Goal: Task Accomplishment & Management: Complete application form

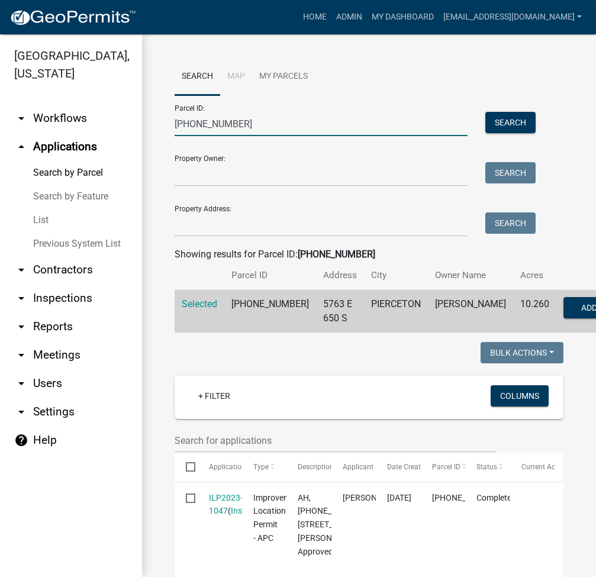
click at [198, 126] on input "[PHONE_NUMBER]" at bounding box center [321, 124] width 293 height 24
click at [198, 125] on input "[PHONE_NUMBER]" at bounding box center [321, 124] width 293 height 24
click at [199, 125] on input "[PHONE_NUMBER]" at bounding box center [321, 124] width 293 height 24
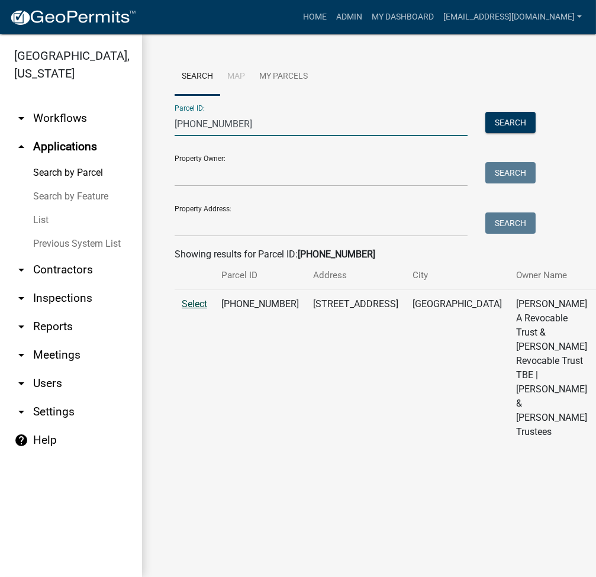
type input "[PHONE_NUMBER]"
click at [202, 309] on span "Select" at bounding box center [194, 303] width 25 height 11
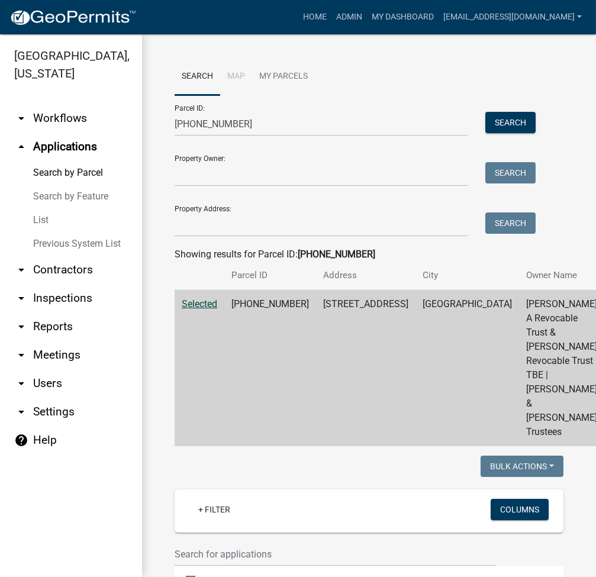
scroll to position [504, 0]
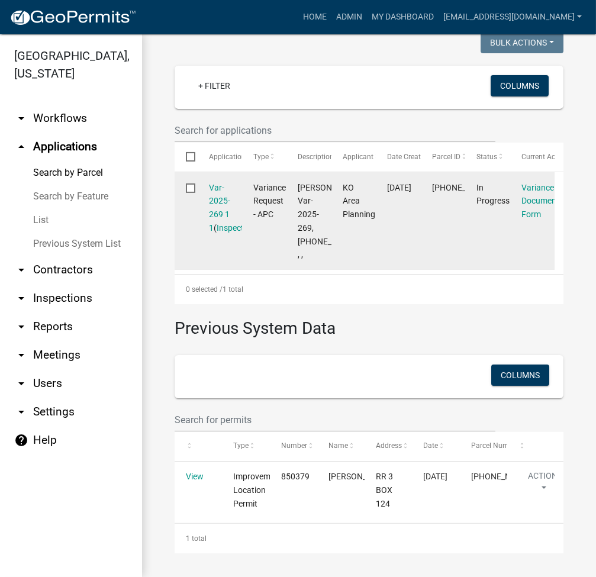
click at [219, 181] on div "Var-2025-269 1 1 ( Inspections )" at bounding box center [220, 208] width 22 height 54
click at [221, 183] on link "Var-2025-269 1 1" at bounding box center [219, 208] width 21 height 50
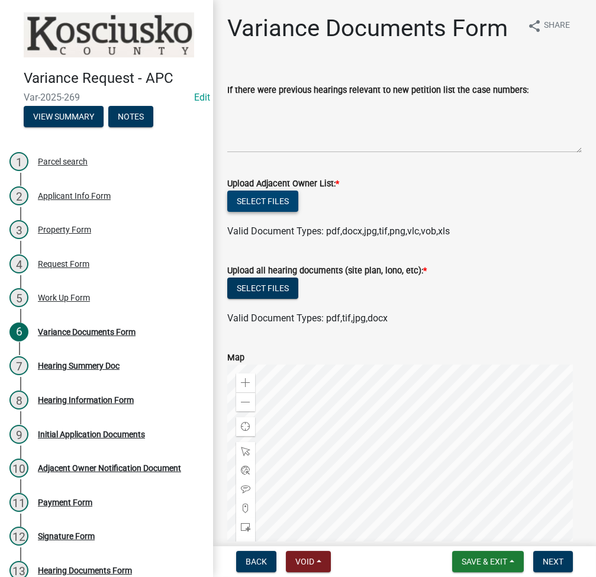
click at [260, 212] on button "Select files" at bounding box center [262, 200] width 71 height 21
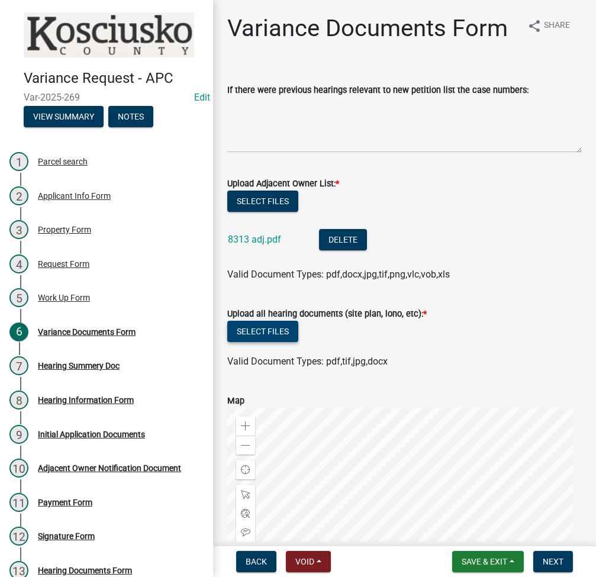
click at [267, 342] on button "Select files" at bounding box center [262, 331] width 71 height 21
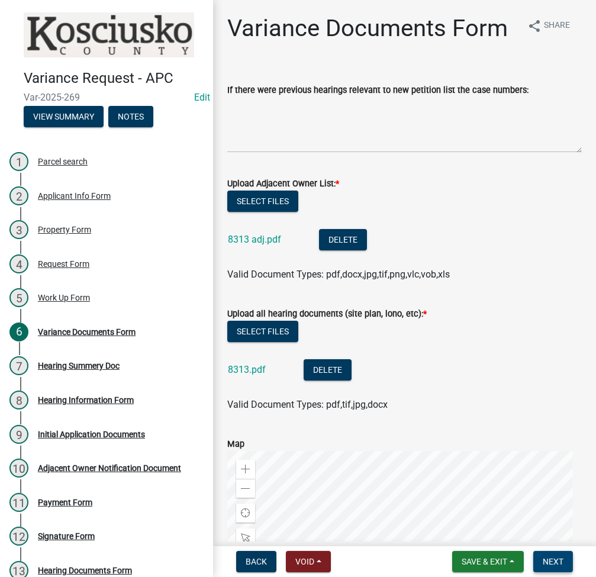
click at [552, 564] on span "Next" at bounding box center [552, 561] width 21 height 9
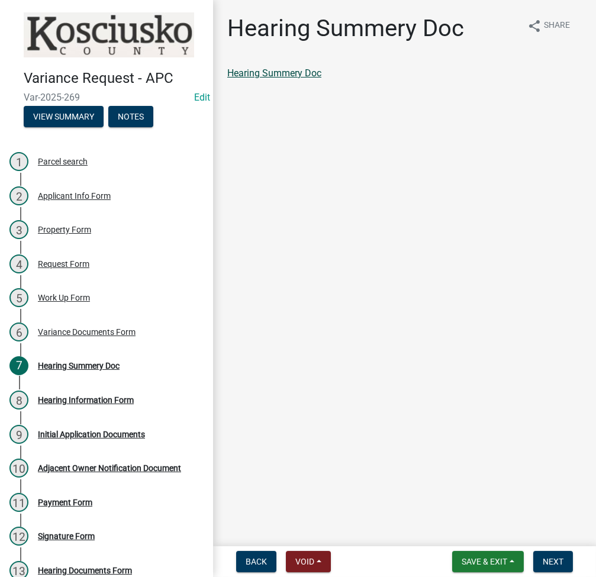
click at [283, 75] on link "Hearing Summery Doc" at bounding box center [274, 72] width 94 height 11
click at [569, 553] on button "Next" at bounding box center [553, 561] width 40 height 21
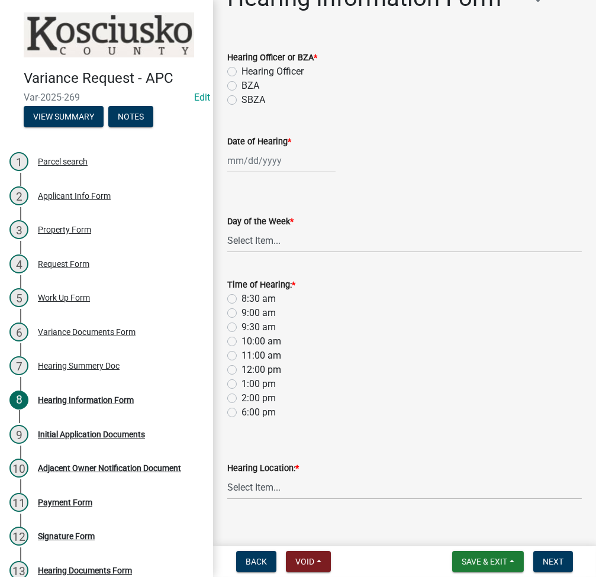
scroll to position [44, 0]
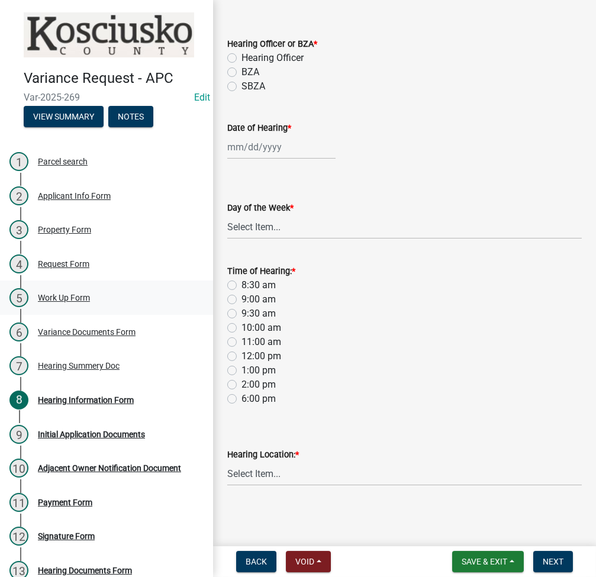
click at [79, 293] on div "Work Up Form" at bounding box center [64, 297] width 52 height 8
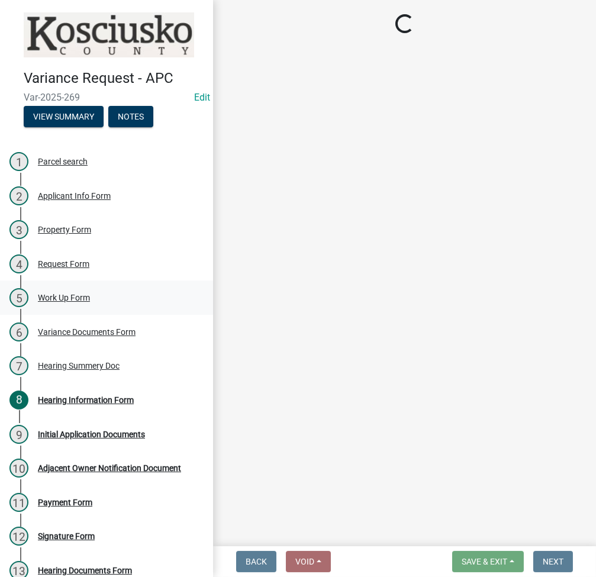
scroll to position [0, 0]
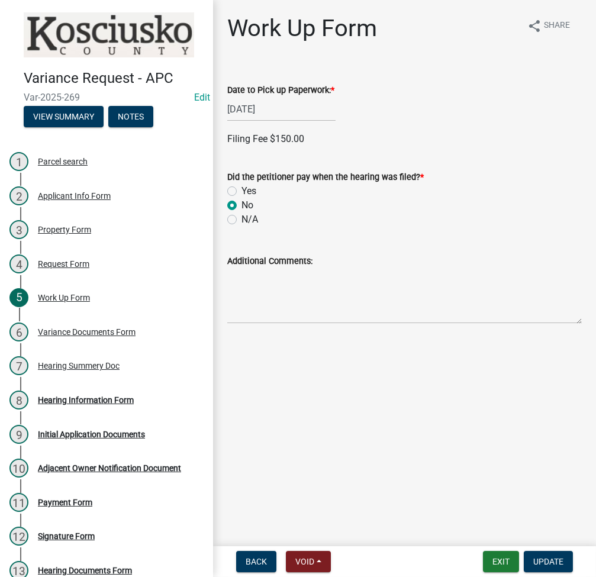
click at [241, 187] on label "Yes" at bounding box center [248, 191] width 15 height 14
click at [241, 187] on input "Yes" at bounding box center [245, 188] width 8 height 8
radio input "true"
click at [241, 303] on label "Check" at bounding box center [253, 301] width 25 height 14
click at [241, 302] on input "Check" at bounding box center [245, 298] width 8 height 8
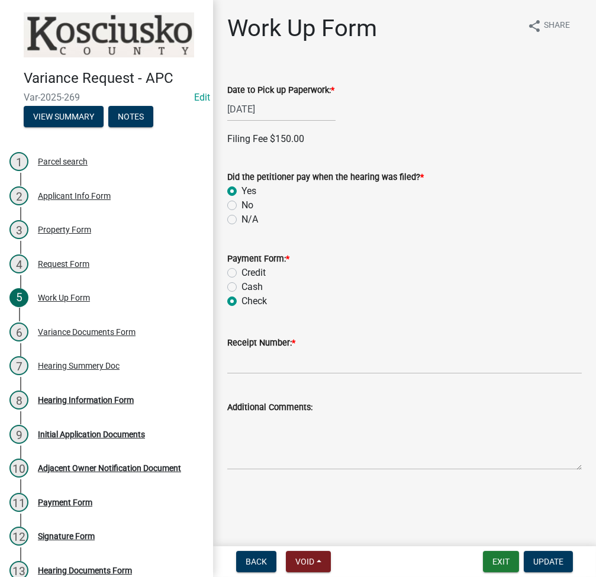
radio input "true"
click at [269, 364] on input "Receipt Number: *" at bounding box center [404, 362] width 354 height 24
type input "023576"
type textarea "ck 18178"
click at [546, 560] on span "Update" at bounding box center [548, 561] width 30 height 9
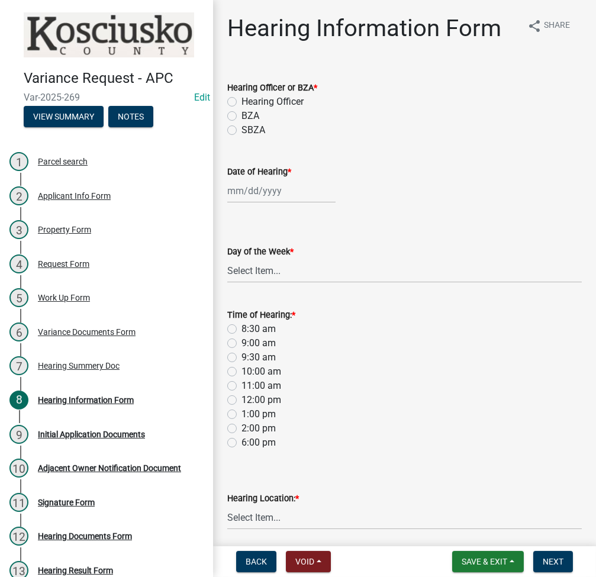
click at [483, 549] on nav "Back Void Withdraw Lock Expire Void Save & Exit Save Save & Exit Next" at bounding box center [404, 561] width 383 height 31
click at [465, 571] on button "Save & Exit" at bounding box center [488, 561] width 72 height 21
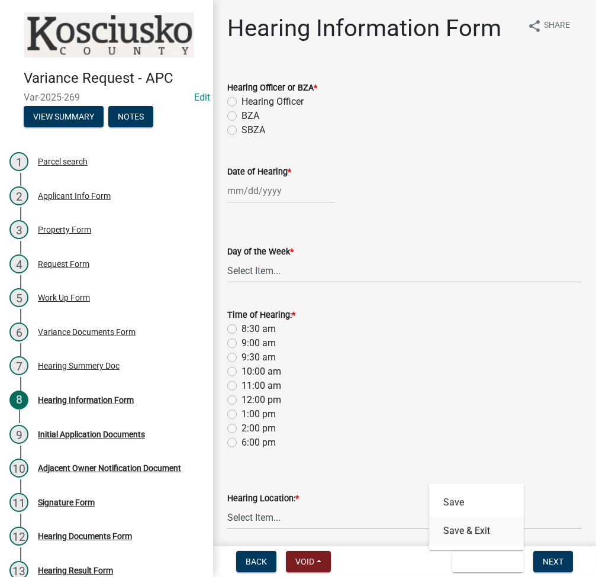
click at [471, 531] on button "Save & Exit" at bounding box center [476, 530] width 95 height 28
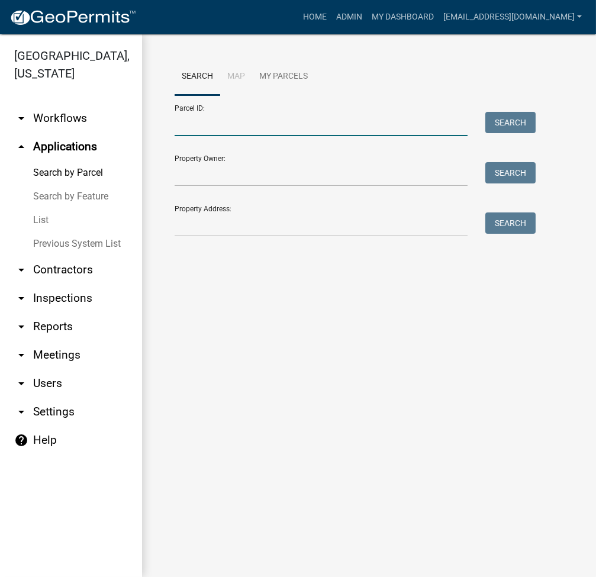
click at [217, 125] on input "Parcel ID:" at bounding box center [321, 124] width 293 height 24
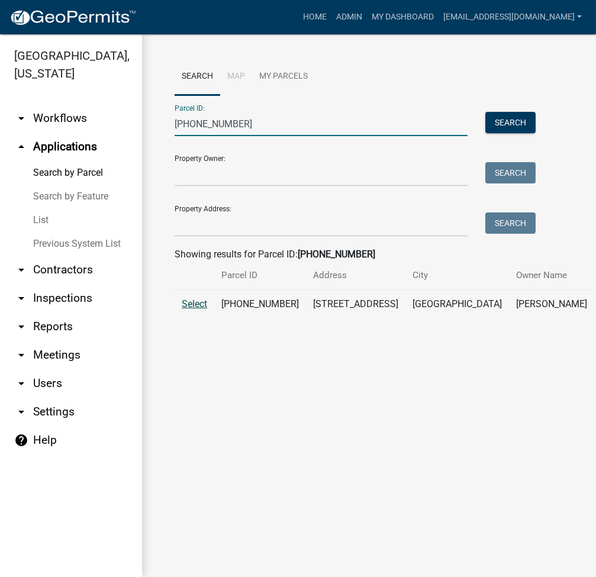
type input "007-033-040"
click at [200, 309] on span "Select" at bounding box center [194, 303] width 25 height 11
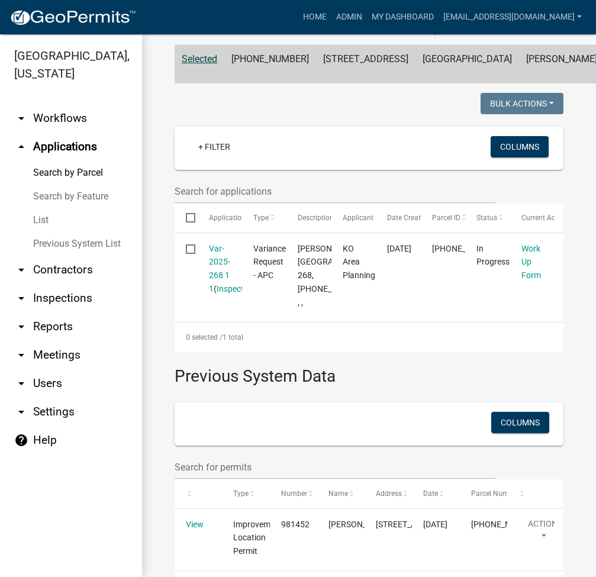
scroll to position [390, 0]
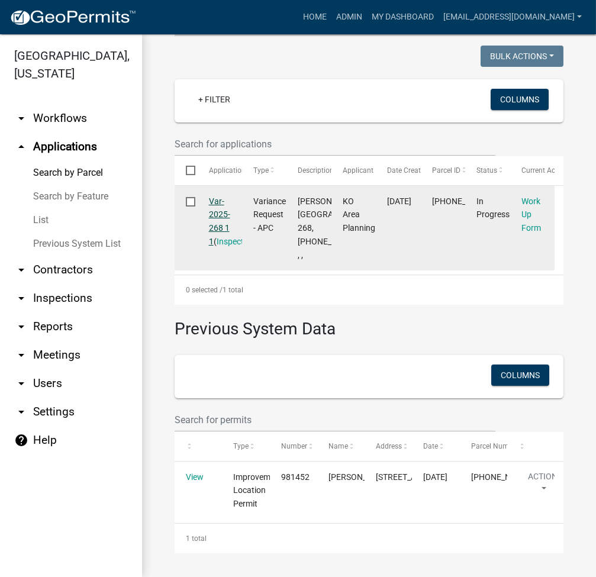
click at [219, 196] on link "Var-2025-268 1 1" at bounding box center [219, 221] width 21 height 50
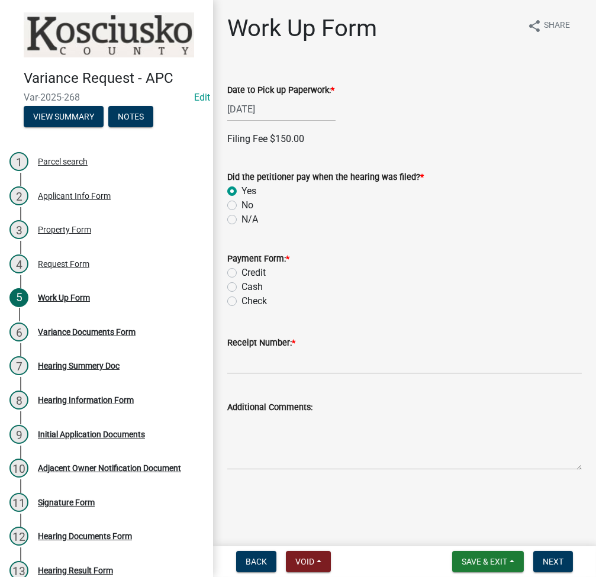
click at [241, 301] on label "Check" at bounding box center [253, 301] width 25 height 14
click at [241, 301] on input "Check" at bounding box center [245, 298] width 8 height 8
radio input "true"
click at [272, 364] on input "Receipt Number: *" at bounding box center [404, 362] width 354 height 24
type input "18178"
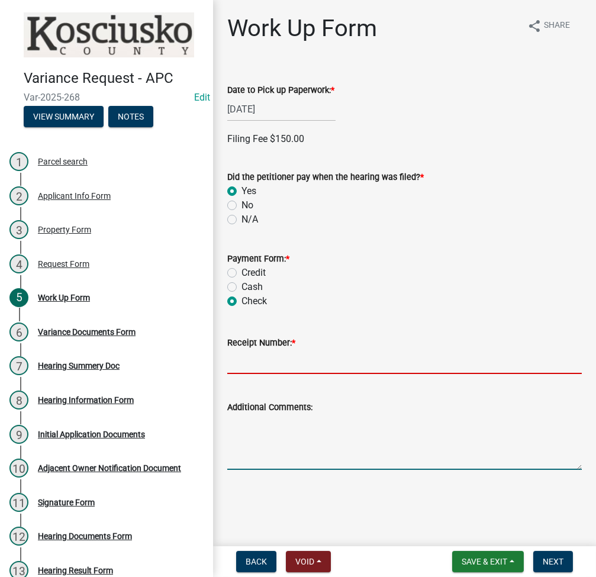
click at [268, 424] on form "Additional Comments:" at bounding box center [404, 435] width 354 height 70
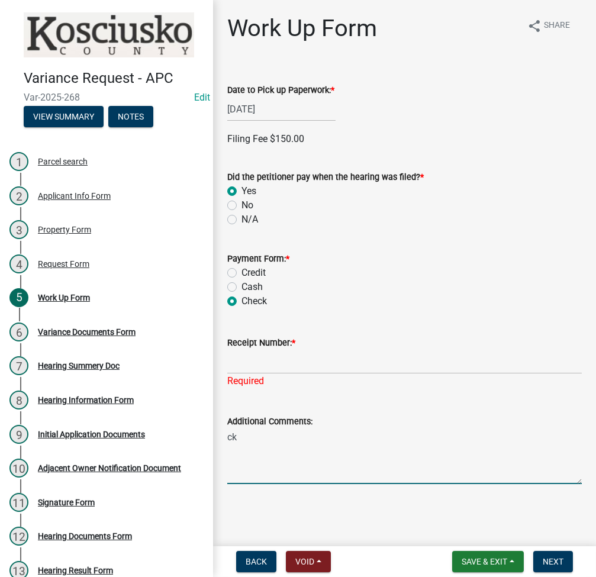
paste textarea "18178"
type textarea "ck 18178"
click at [276, 369] on input "Receipt Number: *" at bounding box center [404, 362] width 354 height 24
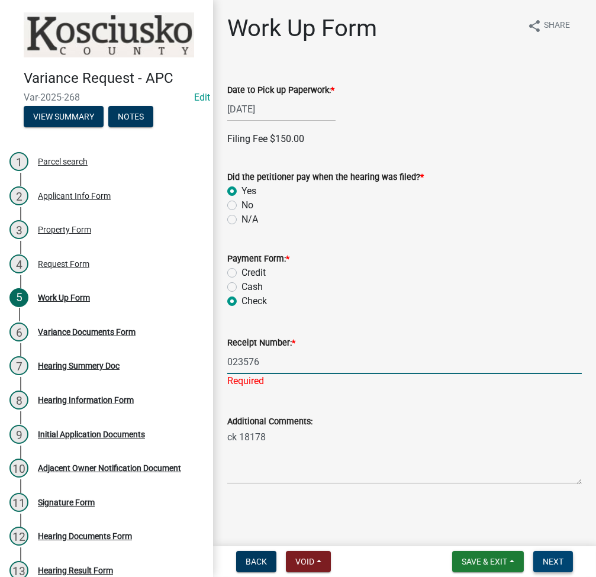
type input "023576"
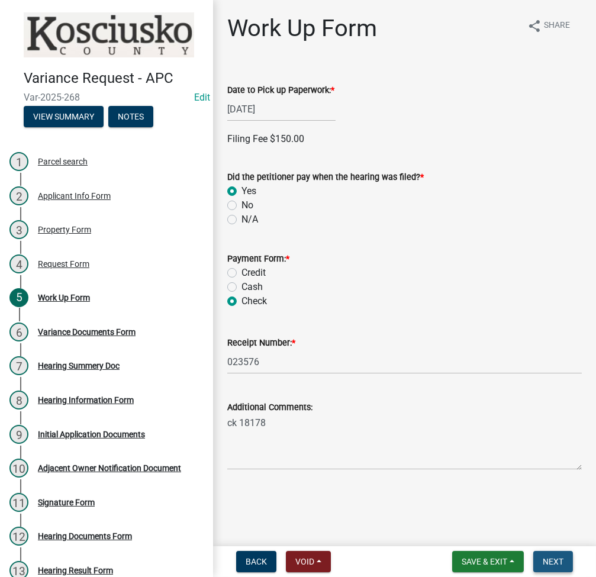
click at [552, 555] on button "Next" at bounding box center [553, 561] width 40 height 21
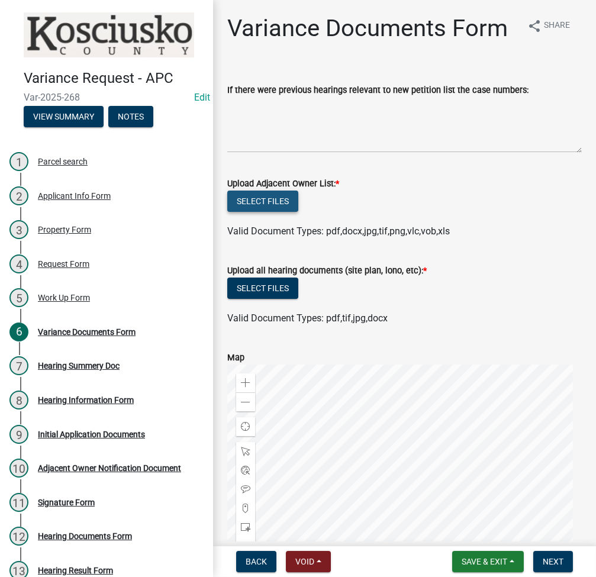
click at [260, 212] on button "Select files" at bounding box center [262, 200] width 71 height 21
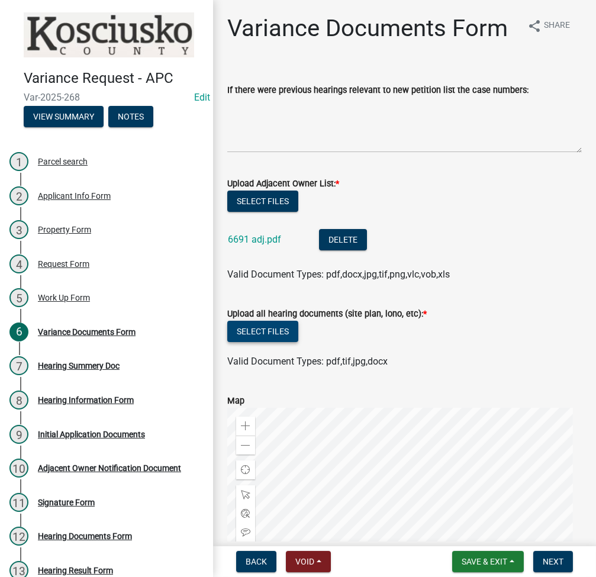
click at [281, 342] on button "Select files" at bounding box center [262, 331] width 71 height 21
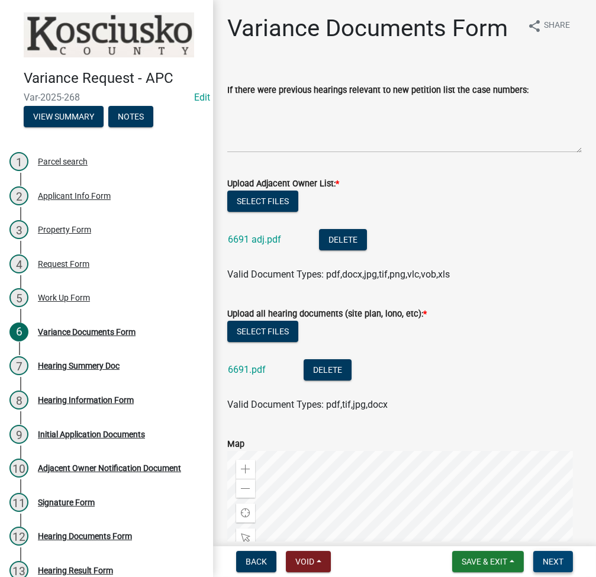
click at [547, 568] on button "Next" at bounding box center [553, 561] width 40 height 21
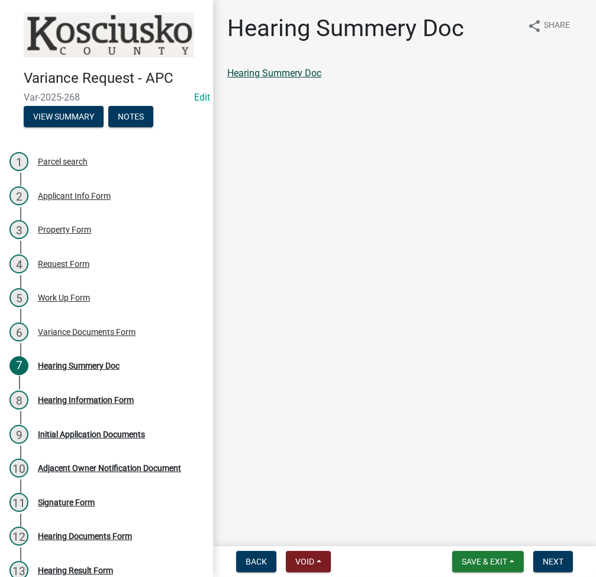
click at [279, 73] on link "Hearing Summery Doc" at bounding box center [274, 72] width 94 height 11
click at [98, 328] on div "Variance Documents Form" at bounding box center [87, 332] width 98 height 8
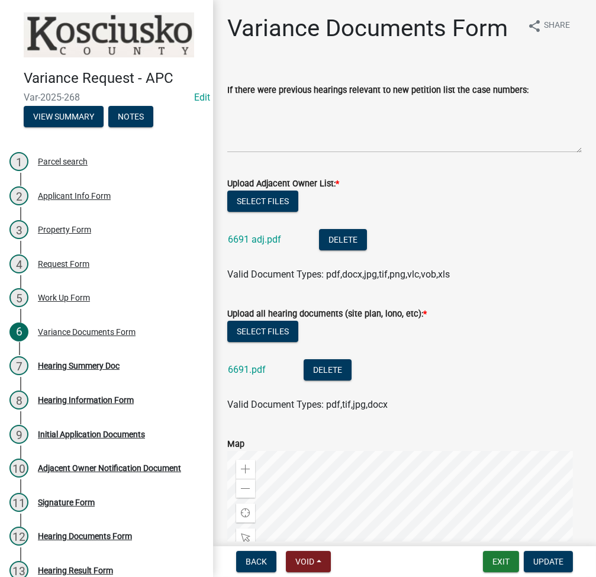
scroll to position [289, 0]
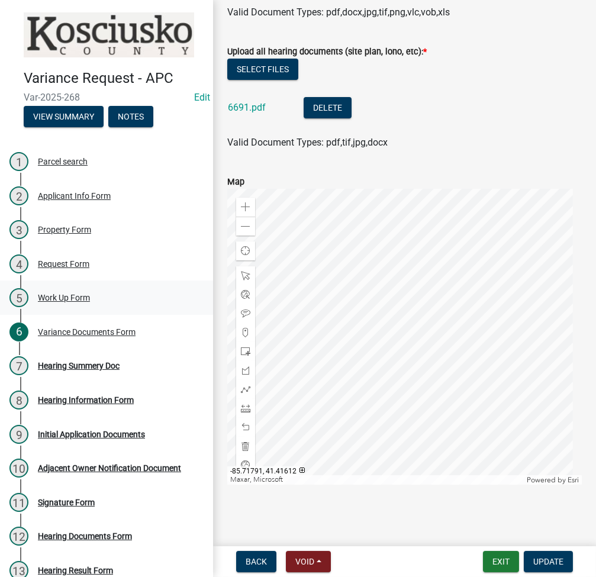
click at [64, 281] on link "5 Work Up Form" at bounding box center [106, 297] width 213 height 34
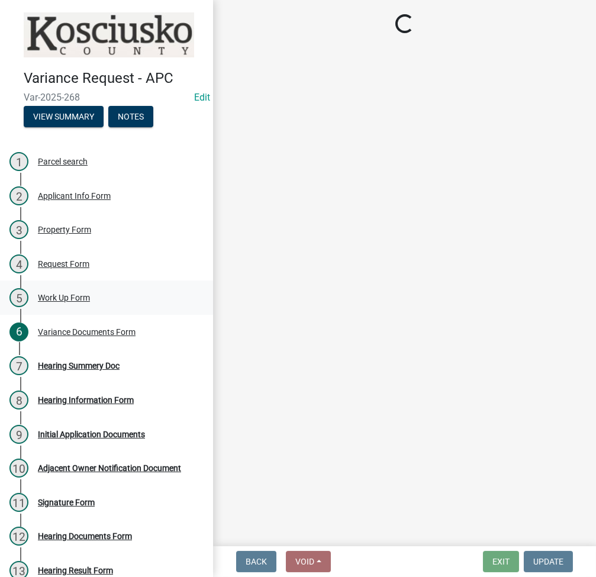
scroll to position [0, 0]
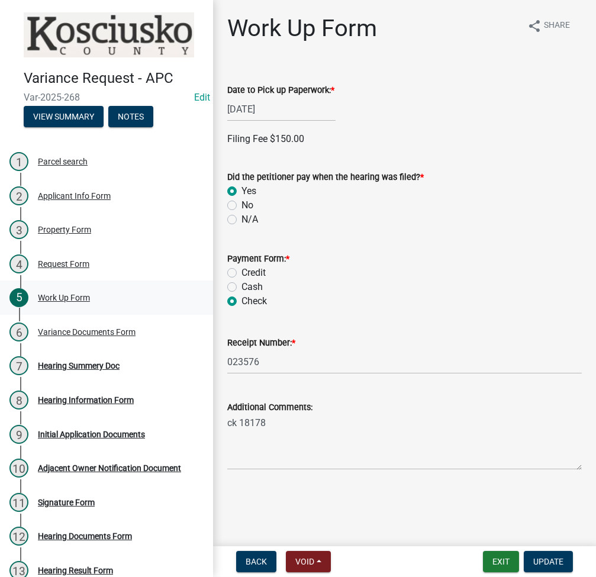
click at [56, 295] on div "Work Up Form" at bounding box center [64, 297] width 52 height 8
click at [58, 261] on div "Request Form" at bounding box center [63, 264] width 51 height 8
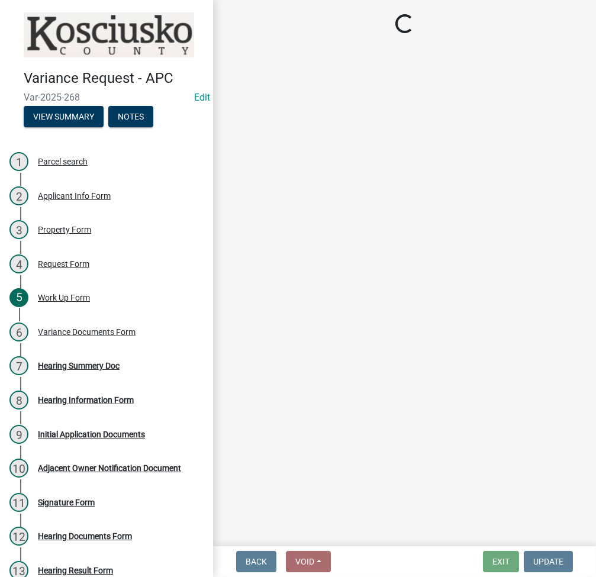
select select "77eb12f8-2a64-4a31-bfec-9b00716b2165"
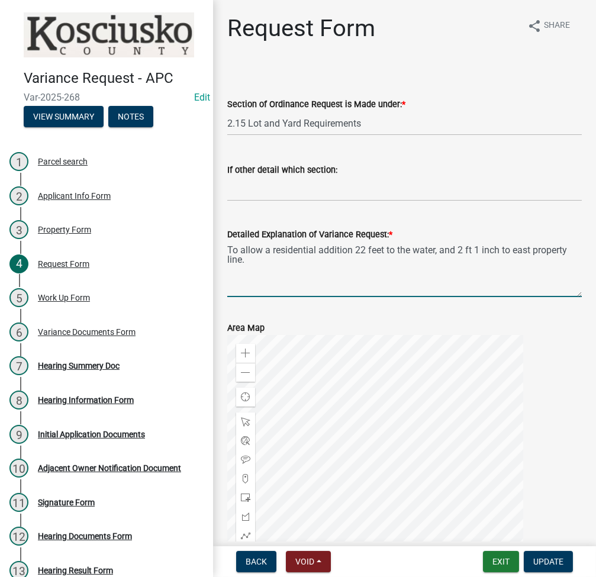
click at [435, 251] on textarea "To allow a residential addition 22 feet to the water, and 2 ft 1 inch to east p…" at bounding box center [404, 269] width 354 height 56
type textarea "To allow a residential addition 22 feet to the water when the Ordinance require…"
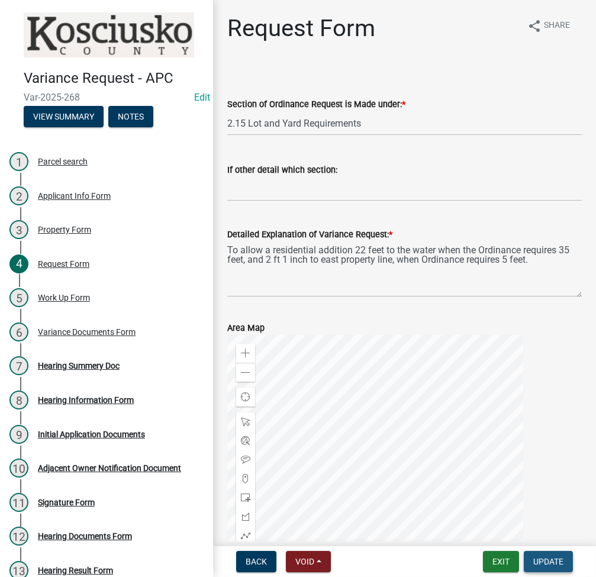
click at [553, 551] on button "Update" at bounding box center [548, 561] width 49 height 21
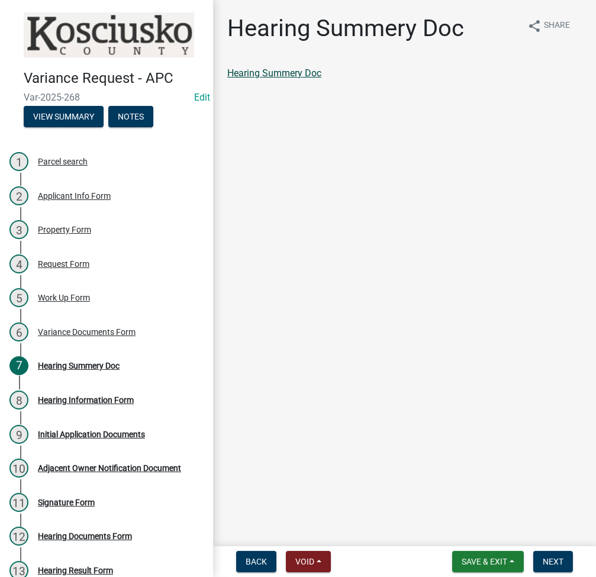
click at [274, 69] on link "Hearing Summery Doc" at bounding box center [274, 72] width 94 height 11
click at [545, 558] on span "Next" at bounding box center [552, 561] width 21 height 9
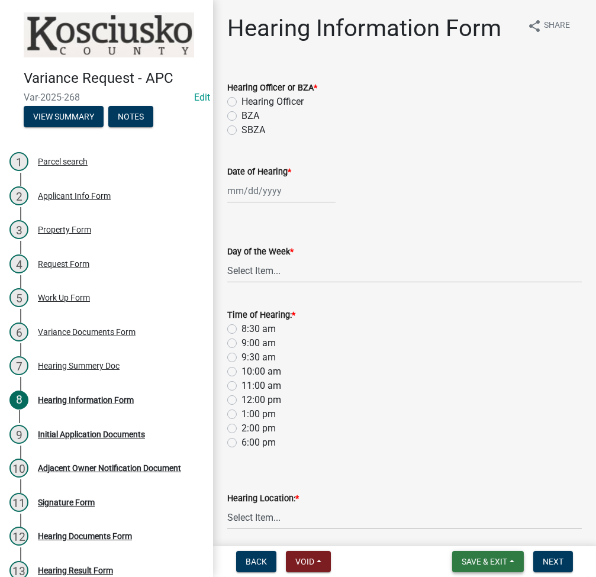
click at [469, 558] on span "Save & Exit" at bounding box center [484, 561] width 46 height 9
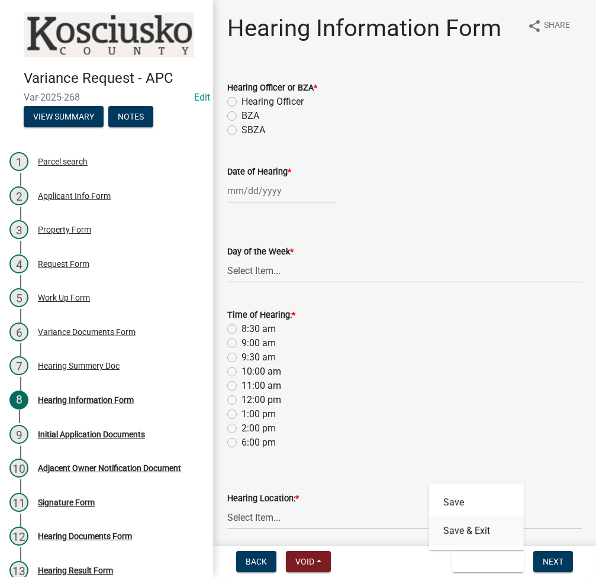
click at [466, 531] on button "Save & Exit" at bounding box center [476, 530] width 95 height 28
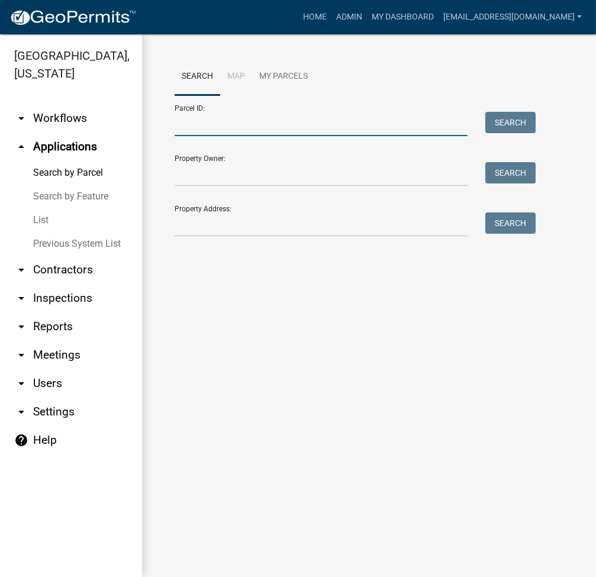
click at [185, 128] on input "Parcel ID:" at bounding box center [321, 124] width 293 height 24
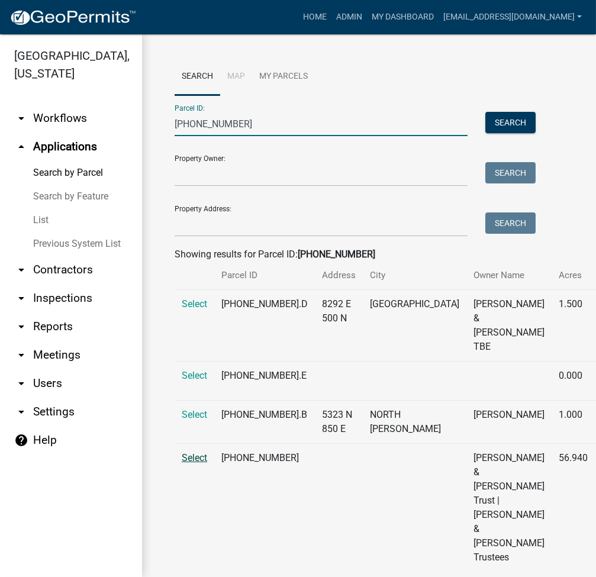
type input "005-055-012"
click at [195, 463] on span "Select" at bounding box center [194, 457] width 25 height 11
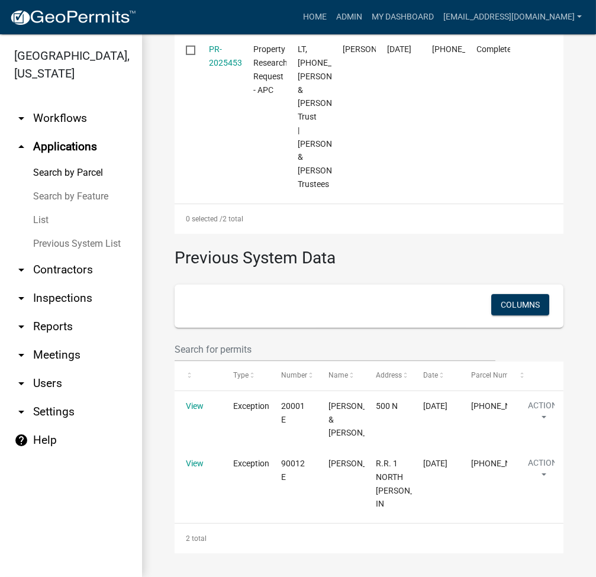
scroll to position [736, 0]
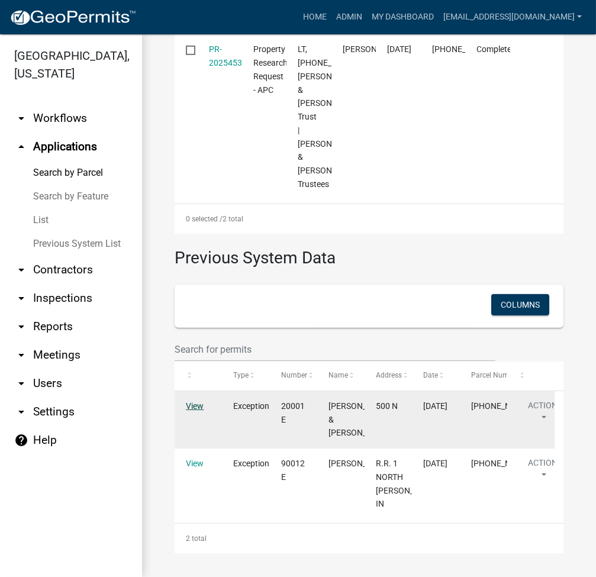
click at [196, 410] on link "View" at bounding box center [195, 405] width 18 height 9
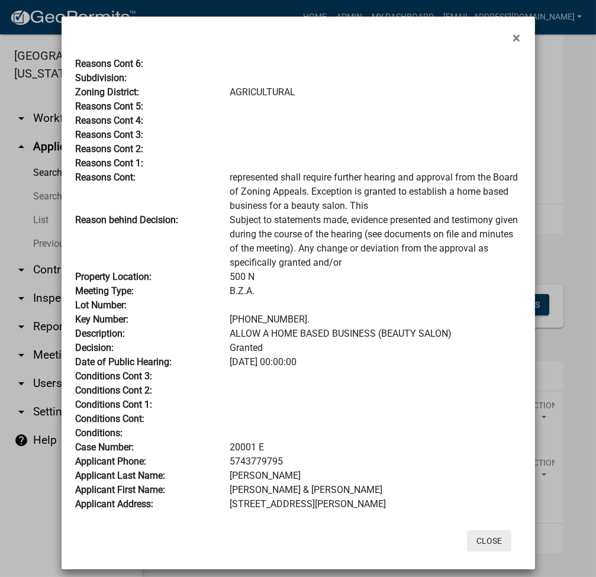
click at [491, 550] on button "Close" at bounding box center [489, 540] width 44 height 21
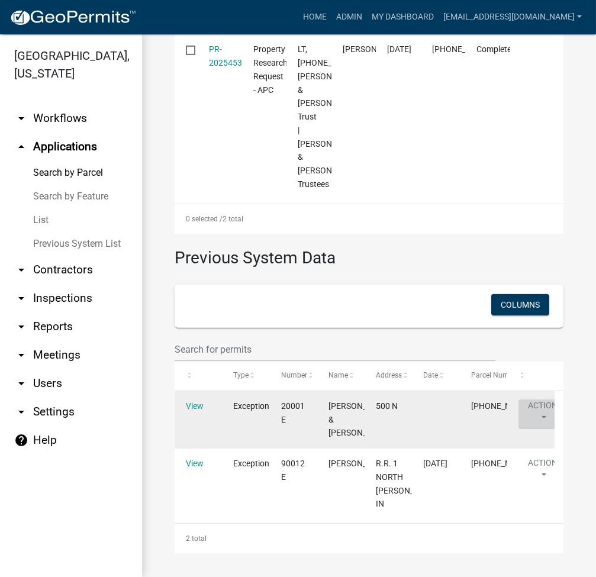
click at [536, 405] on button "Action" at bounding box center [542, 414] width 49 height 30
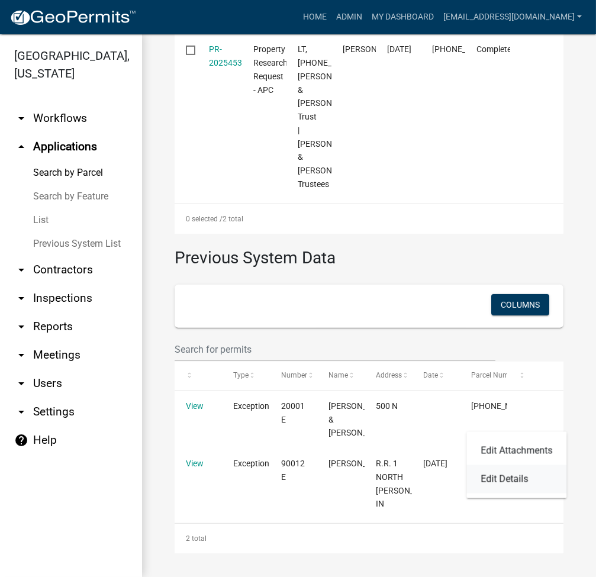
click at [510, 478] on link "Edit Details" at bounding box center [516, 479] width 100 height 28
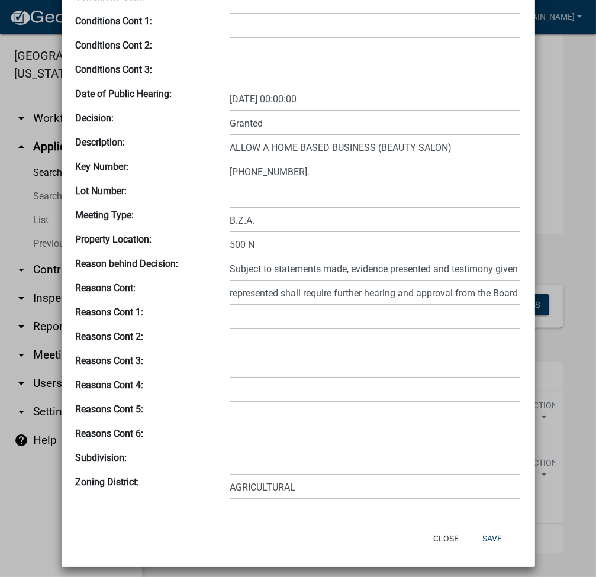
scroll to position [437, 0]
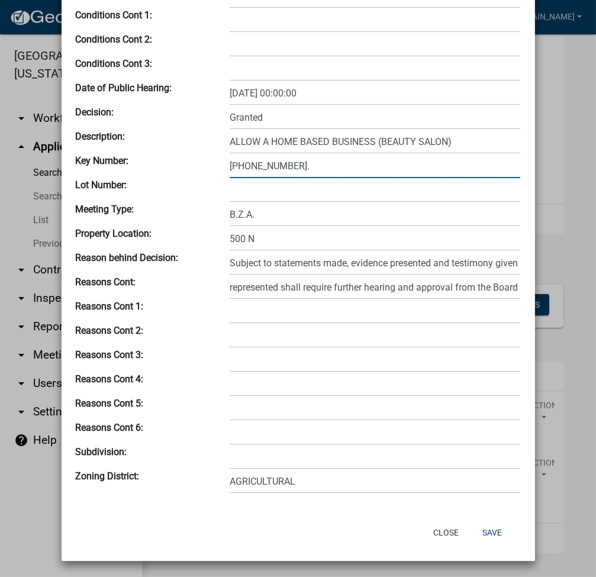
click at [297, 173] on input "005-055-012." at bounding box center [375, 166] width 290 height 24
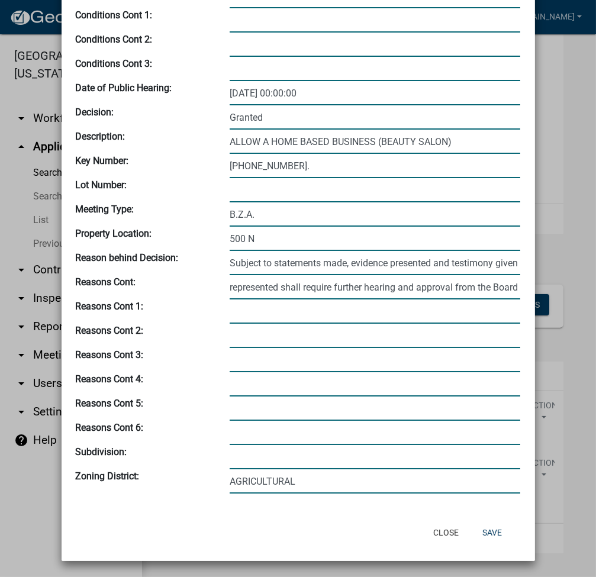
type input "005-055-016."
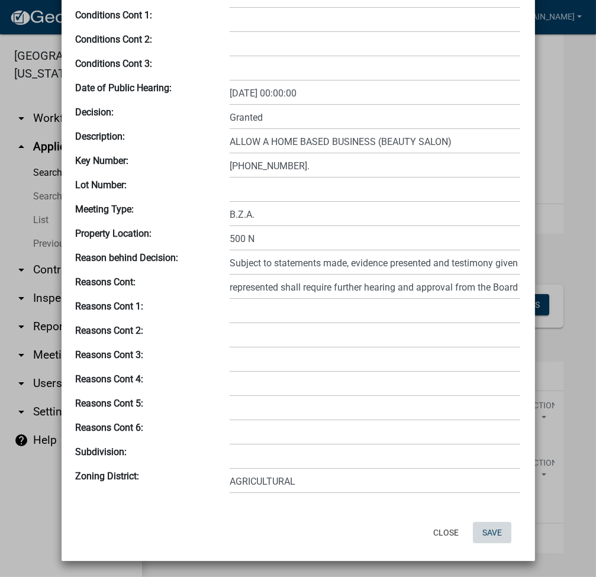
click at [495, 534] on button "Save" at bounding box center [492, 532] width 38 height 21
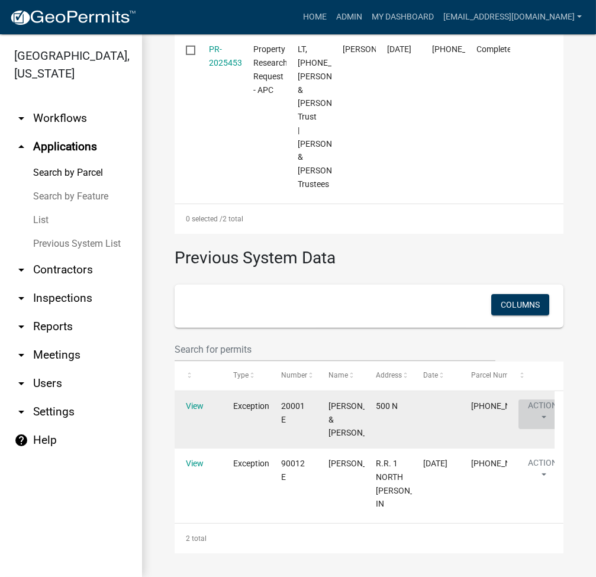
click at [552, 415] on button "Action" at bounding box center [542, 414] width 49 height 30
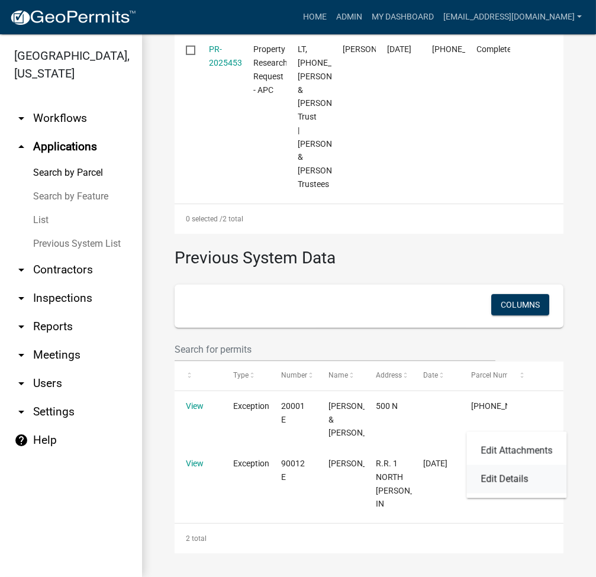
click at [503, 476] on link "Edit Details" at bounding box center [516, 479] width 100 height 28
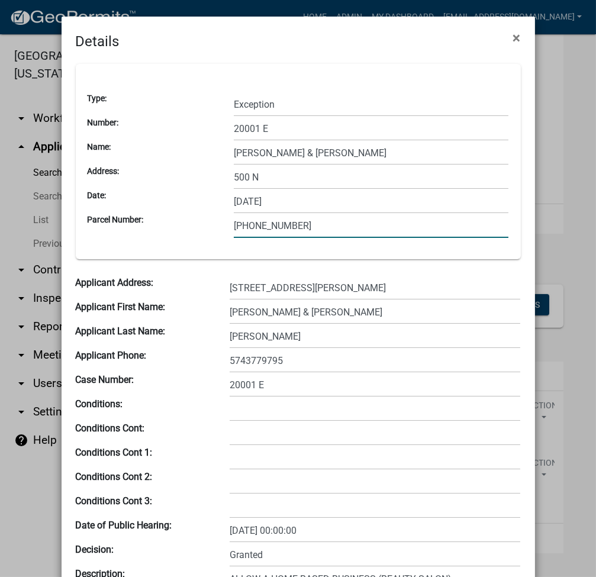
click at [292, 226] on input "005-055-012" at bounding box center [371, 226] width 275 height 24
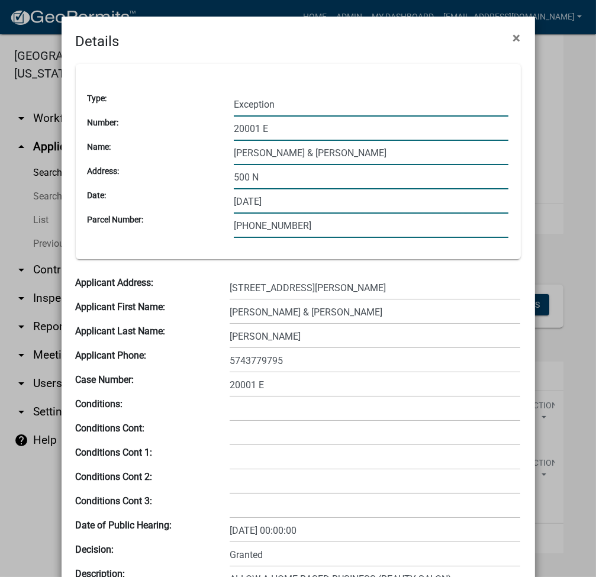
type input "005-055-016"
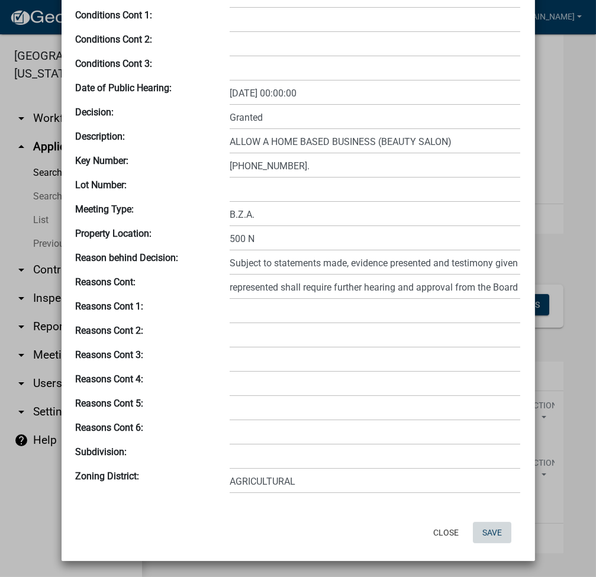
click at [489, 534] on button "Save" at bounding box center [492, 532] width 38 height 21
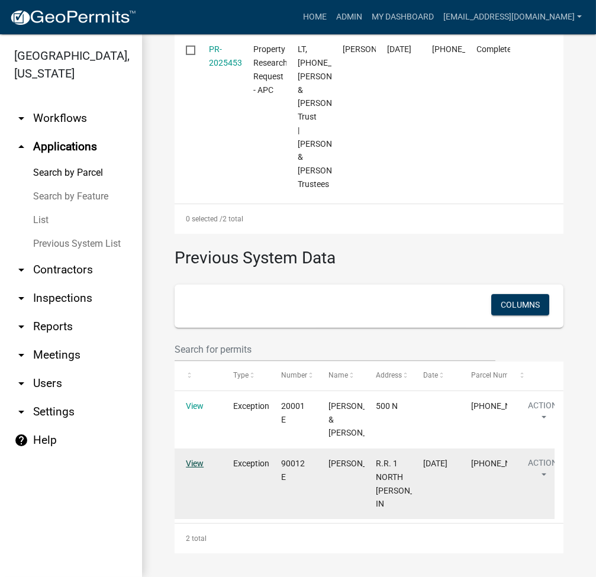
click at [193, 464] on link "View" at bounding box center [195, 462] width 18 height 9
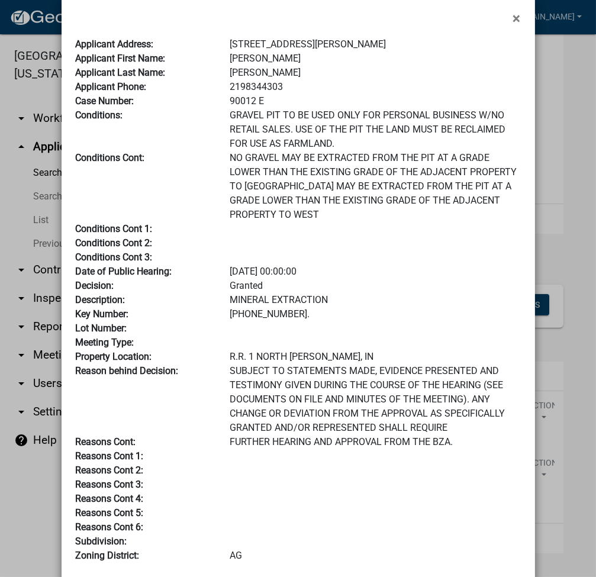
scroll to position [0, 0]
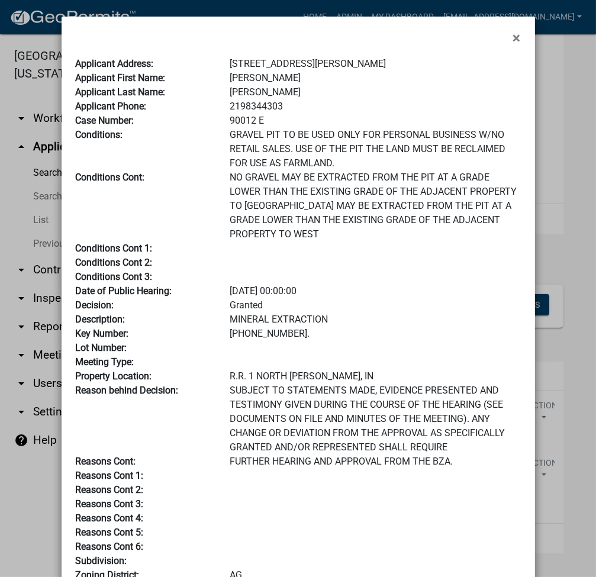
click at [506, 56] on div "Applicant Address: R.R. 1 BOX 604 NORTH WEBSTER, IN 46555 Applicant First Name:…" at bounding box center [298, 320] width 473 height 551
click at [518, 31] on button "×" at bounding box center [516, 37] width 27 height 33
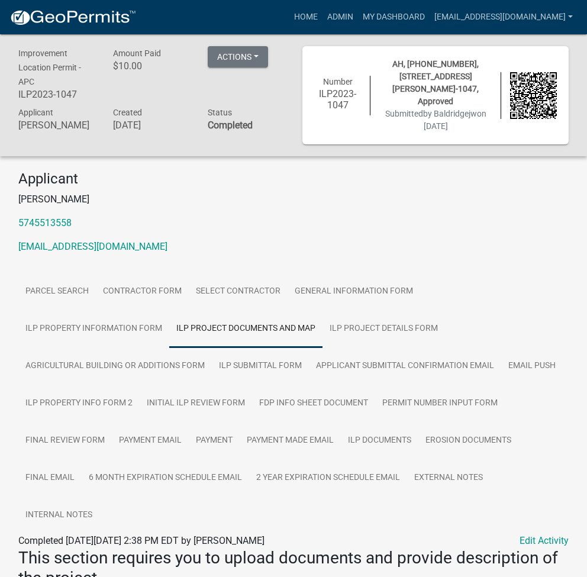
scroll to position [1296, 0]
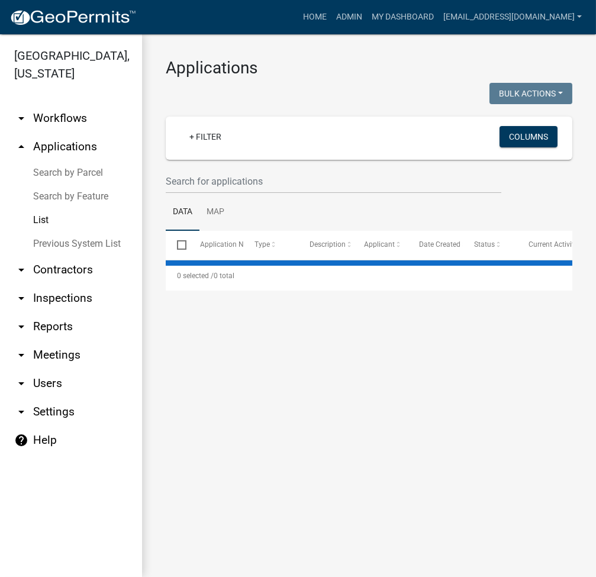
select select "2: 50"
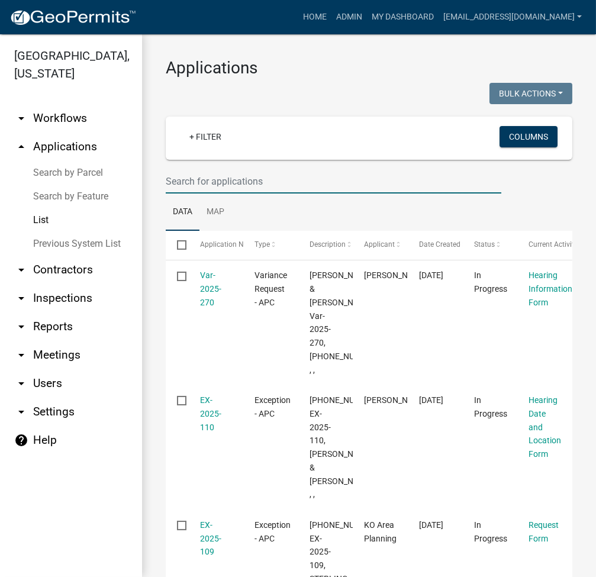
click at [238, 185] on input "text" at bounding box center [333, 181] width 335 height 24
click at [54, 177] on link "Search by Parcel" at bounding box center [71, 173] width 142 height 24
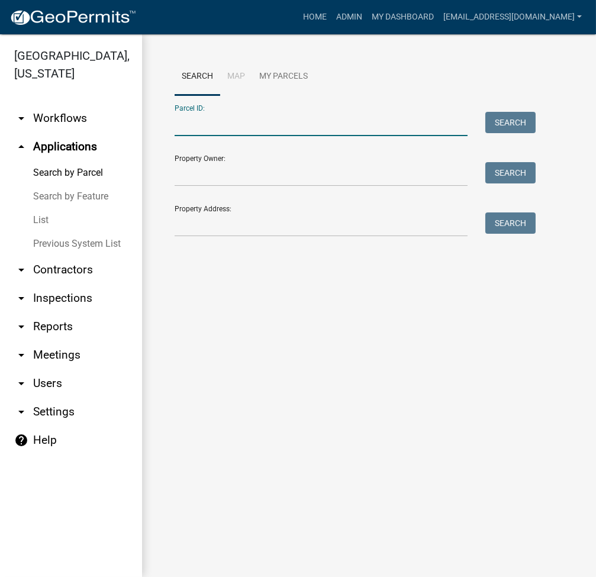
click at [245, 130] on input "Parcel ID:" at bounding box center [321, 124] width 293 height 24
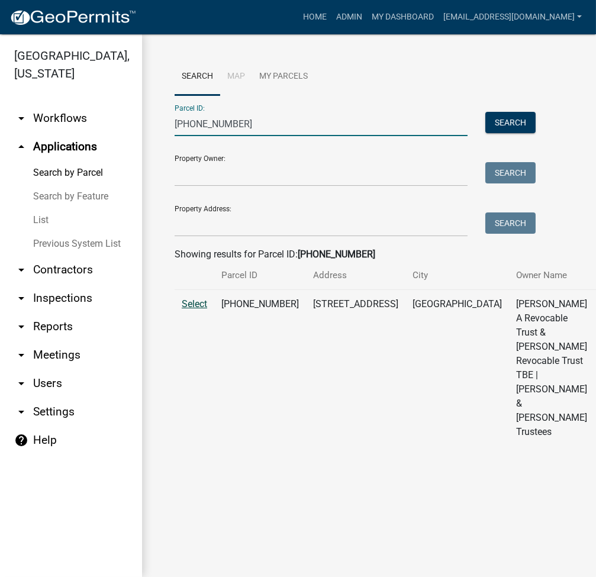
type input "[PHONE_NUMBER]"
click at [195, 309] on span "Select" at bounding box center [194, 303] width 25 height 11
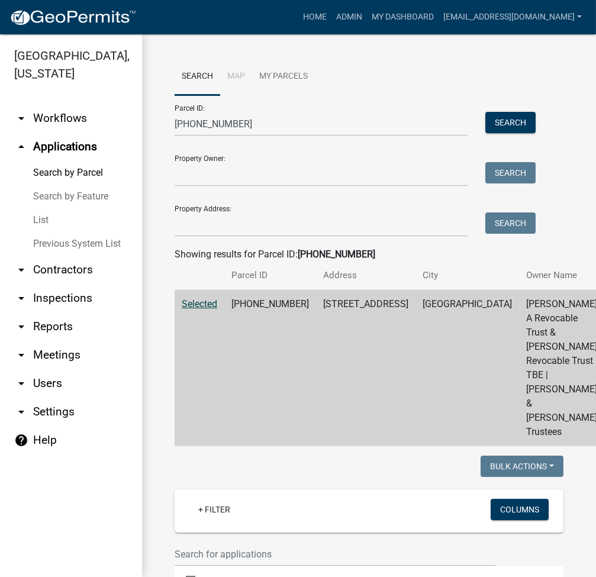
scroll to position [504, 0]
